Goal: Task Accomplishment & Management: Complete application form

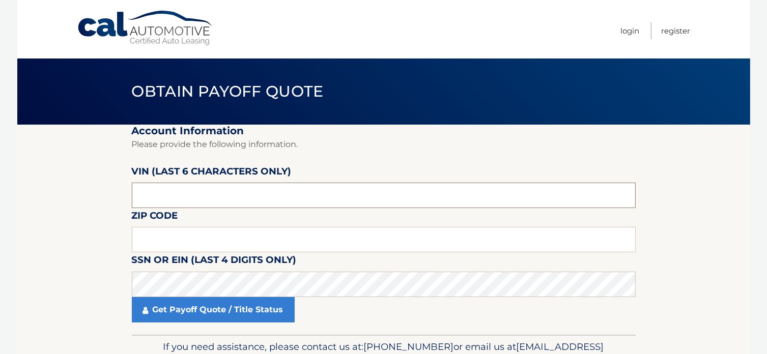
click at [202, 195] on input "text" at bounding box center [384, 195] width 504 height 25
click at [204, 192] on input "text" at bounding box center [384, 195] width 504 height 25
click at [193, 199] on input "text" at bounding box center [384, 195] width 504 height 25
click at [194, 199] on input "text" at bounding box center [384, 195] width 504 height 25
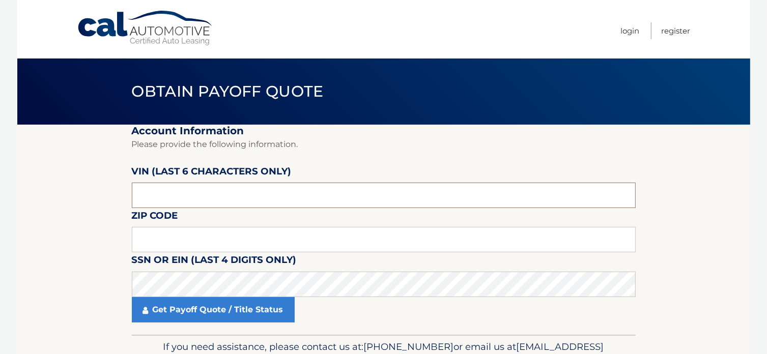
click at [194, 199] on input "text" at bounding box center [384, 195] width 504 height 25
click at [204, 203] on input "text" at bounding box center [384, 195] width 504 height 25
paste input "018777"
type input "018777"
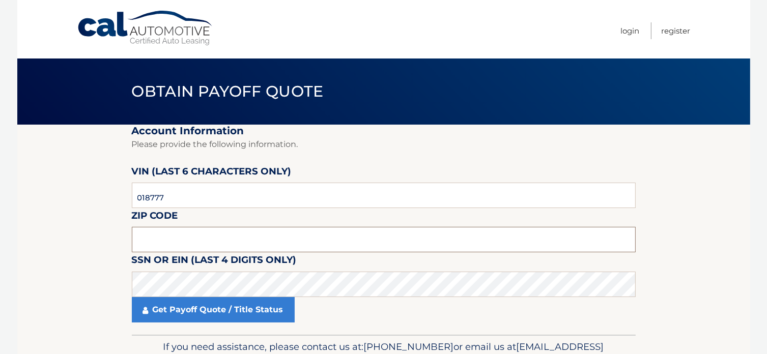
click at [194, 238] on input "text" at bounding box center [384, 239] width 504 height 25
type input "10308"
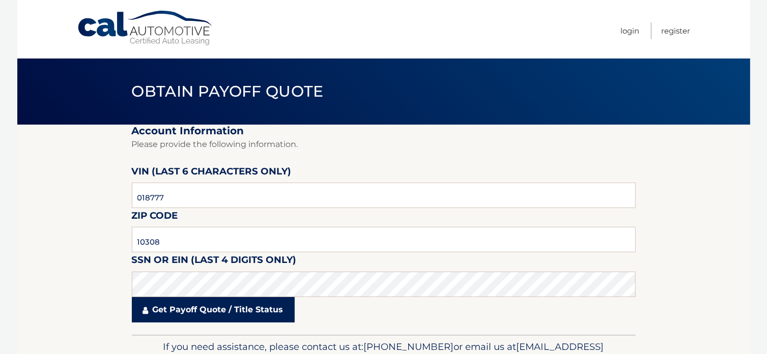
click at [277, 302] on link "Get Payoff Quote / Title Status" at bounding box center [213, 309] width 163 height 25
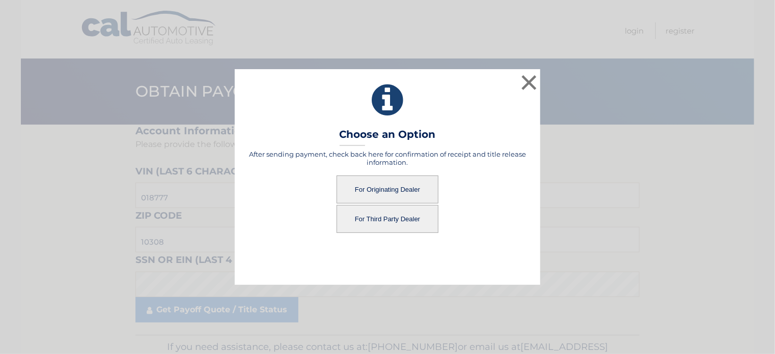
click at [376, 184] on button "For Originating Dealer" at bounding box center [387, 190] width 102 height 28
click at [399, 187] on button "For Originating Dealer" at bounding box center [387, 190] width 102 height 28
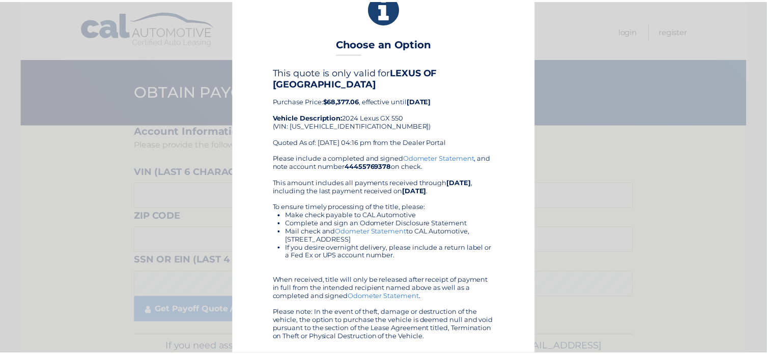
scroll to position [22, 0]
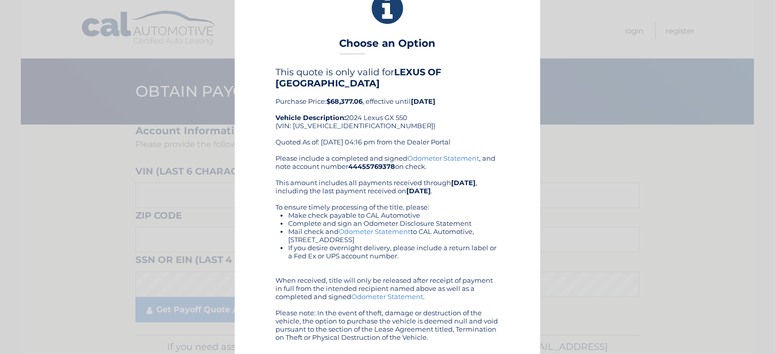
click at [697, 281] on div "× Choose an Option This quote is only valid for LEXUS OF MANHATTAN Purchase Pri…" at bounding box center [387, 166] width 766 height 377
